Goal: Transaction & Acquisition: Book appointment/travel/reservation

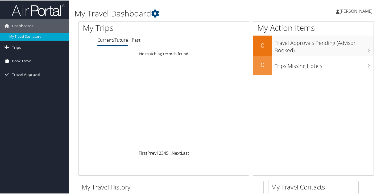
click at [17, 60] on span "Book Travel" at bounding box center [22, 60] width 20 height 13
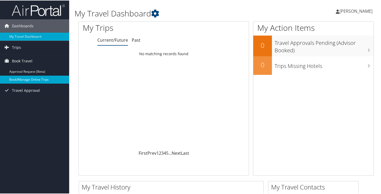
click at [39, 78] on link "Book/Manage Online Trips" at bounding box center [34, 79] width 69 height 8
